Goal: Obtain resource: Download file/media

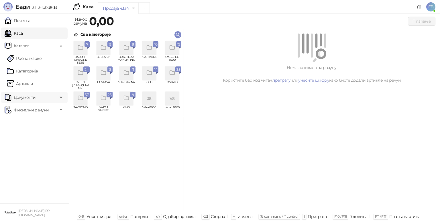
click at [60, 97] on icon at bounding box center [61, 97] width 3 height 0
click at [37, 111] on link "Улазни документи" at bounding box center [30, 109] width 46 height 11
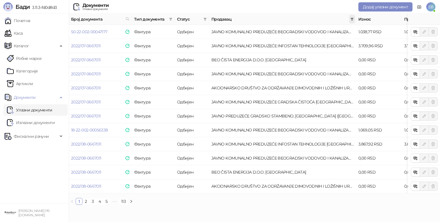
click at [353, 19] on icon "filter" at bounding box center [351, 18] width 3 height 3
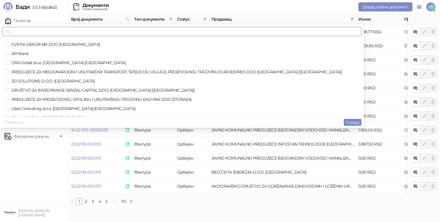
click at [270, 31] on input "text" at bounding box center [184, 31] width 347 height 6
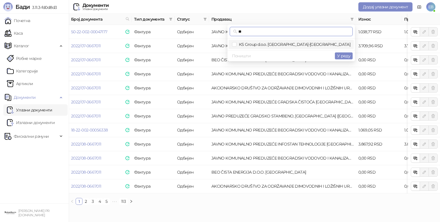
type input "**"
click at [311, 43] on span "KS Group d.o.o. [GEOGRAPHIC_DATA]-[GEOGRAPHIC_DATA]" at bounding box center [293, 44] width 114 height 5
click at [343, 56] on span "У реду" at bounding box center [343, 55] width 13 height 5
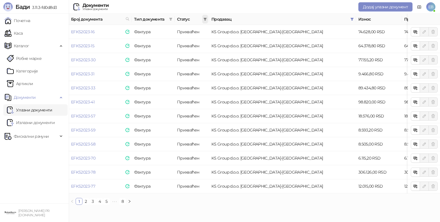
click at [205, 20] on icon "filter" at bounding box center [205, 19] width 3 height 3
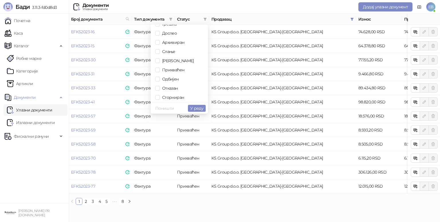
scroll to position [62, 0]
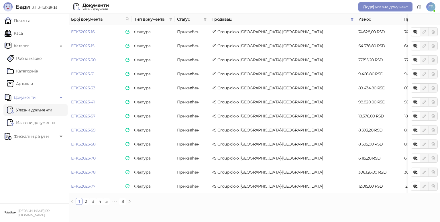
click at [270, 2] on div "Документи Улазни документи Додај улазни документ EB" at bounding box center [220, 7] width 431 height 14
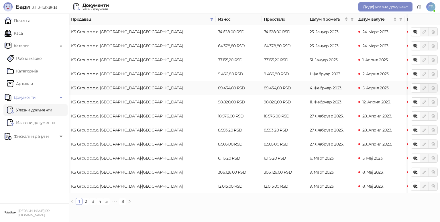
scroll to position [0, 141]
click at [125, 204] on link "8" at bounding box center [122, 201] width 6 height 6
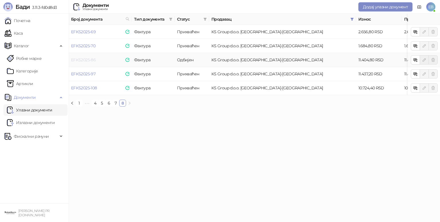
click at [87, 60] on link "EFKS2025-86" at bounding box center [83, 59] width 25 height 5
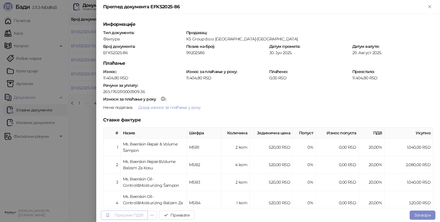
click at [133, 218] on div "Преузми ПДФ" at bounding box center [124, 214] width 38 height 5
click at [184, 217] on button "Прихвати" at bounding box center [176, 214] width 35 height 9
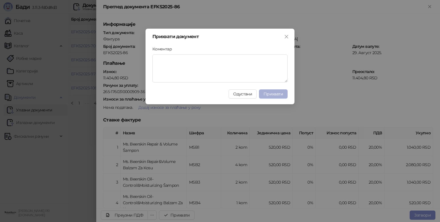
click at [272, 94] on span "Прихвати" at bounding box center [272, 93] width 19 height 5
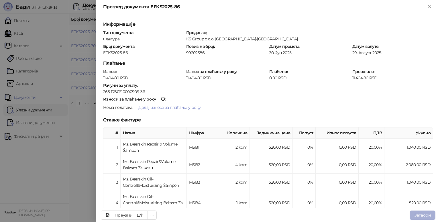
click at [417, 214] on button "Затвори" at bounding box center [422, 214] width 26 height 9
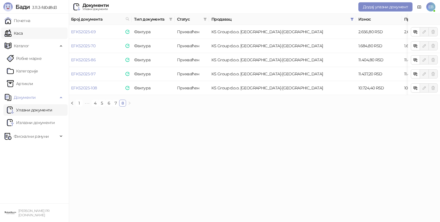
click at [23, 35] on link "Каса" at bounding box center [14, 32] width 18 height 11
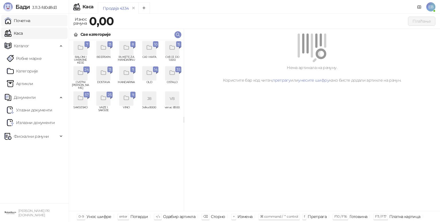
click at [29, 19] on link "Почетна" at bounding box center [18, 20] width 26 height 11
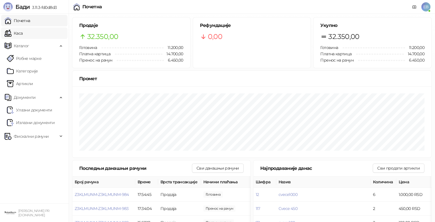
click at [23, 33] on link "Каса" at bounding box center [14, 32] width 18 height 11
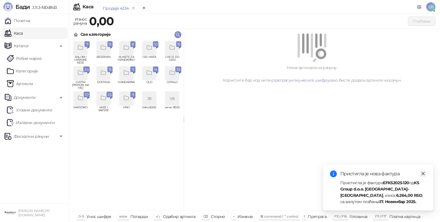
click at [425, 173] on icon "close" at bounding box center [423, 173] width 4 height 4
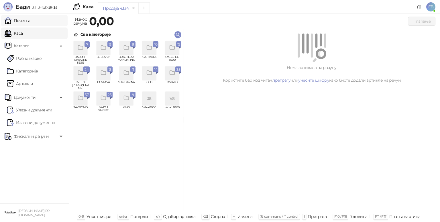
click at [21, 21] on link "Почетна" at bounding box center [18, 20] width 26 height 11
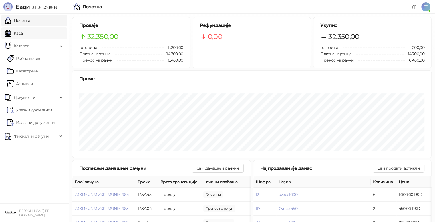
click at [20, 33] on link "Каса" at bounding box center [14, 32] width 18 height 11
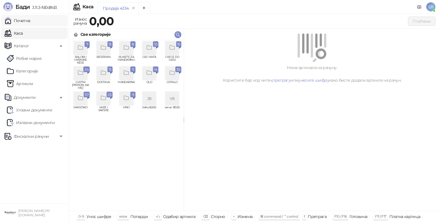
click at [30, 20] on link "Почетна" at bounding box center [18, 20] width 26 height 11
